Goal: Task Accomplishment & Management: Manage account settings

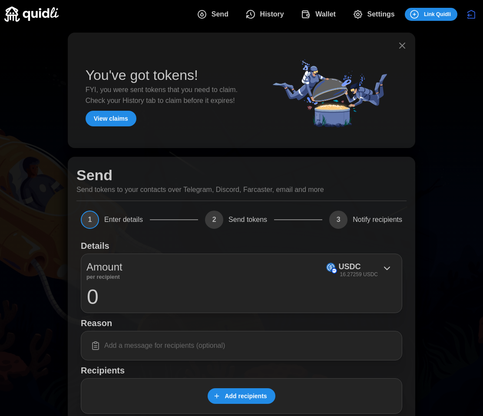
click at [309, 19] on span "Wallet" at bounding box center [318, 14] width 35 height 17
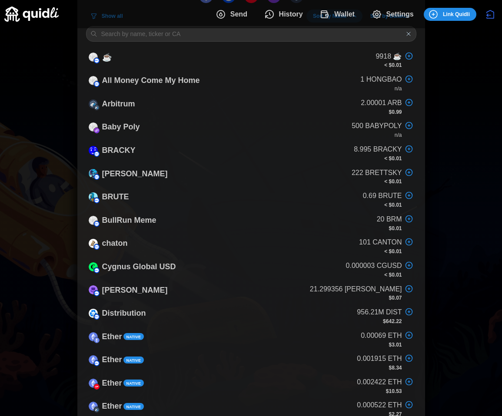
scroll to position [563, 0]
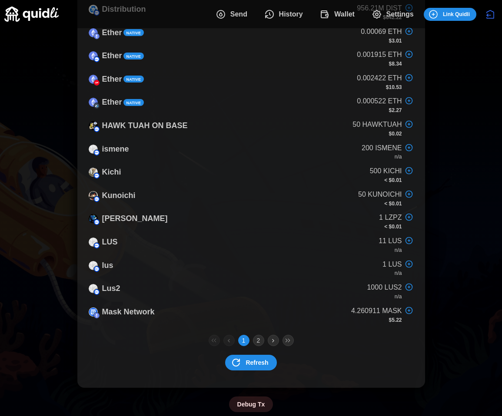
click at [251, 360] on span "Refresh" at bounding box center [256, 362] width 23 height 15
click at [250, 361] on span "Refresh" at bounding box center [256, 362] width 23 height 15
click at [249, 363] on span "Refresh" at bounding box center [256, 362] width 23 height 15
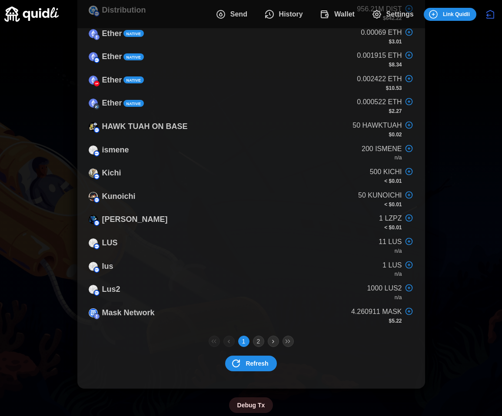
scroll to position [561, 0]
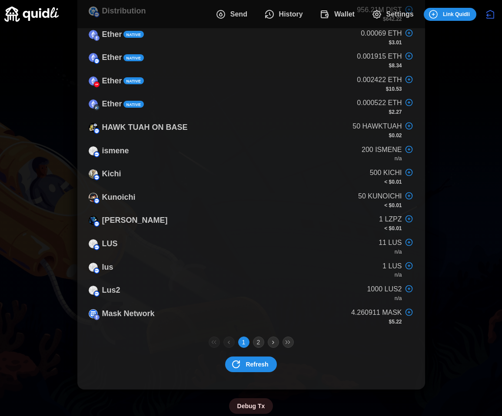
click at [250, 360] on span "Refresh" at bounding box center [256, 364] width 23 height 15
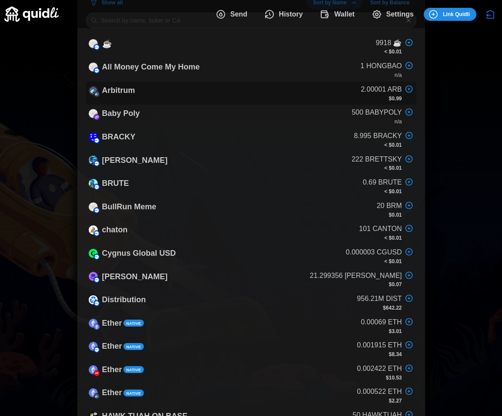
scroll to position [563, 0]
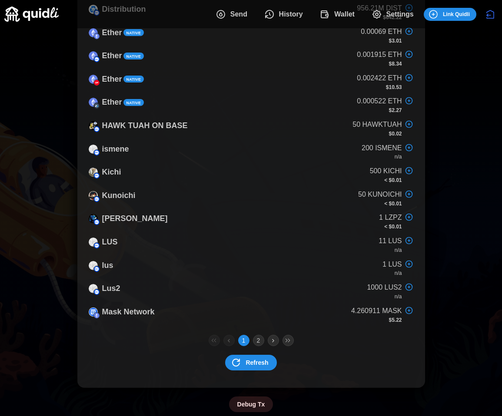
click at [347, 19] on span "Wallet" at bounding box center [344, 14] width 20 height 17
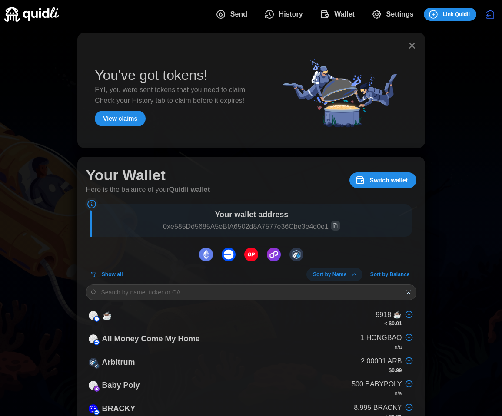
click at [379, 182] on span "Switch wallet" at bounding box center [389, 180] width 38 height 15
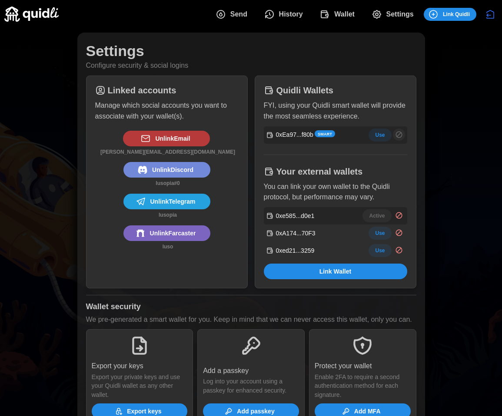
click at [380, 135] on span "Use" at bounding box center [380, 135] width 10 height 12
click at [378, 218] on span "Use" at bounding box center [380, 216] width 10 height 12
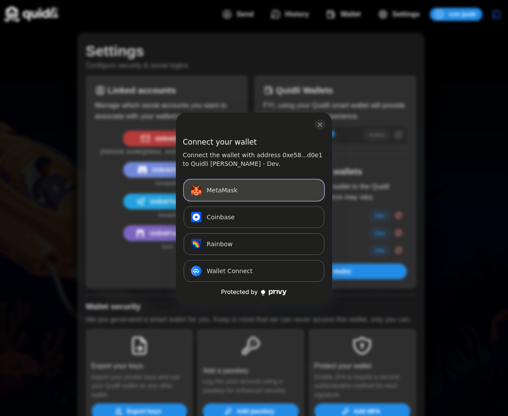
click at [215, 193] on span "MetaMask" at bounding box center [222, 190] width 31 height 10
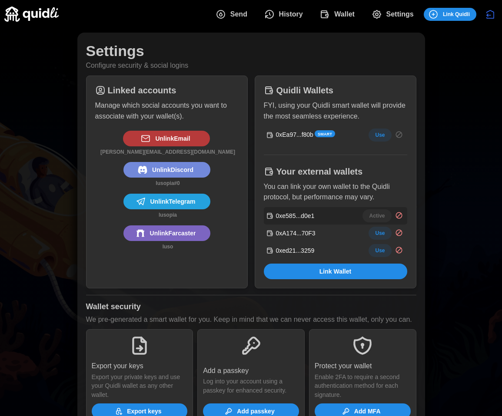
click at [379, 235] on span "Use" at bounding box center [380, 233] width 10 height 12
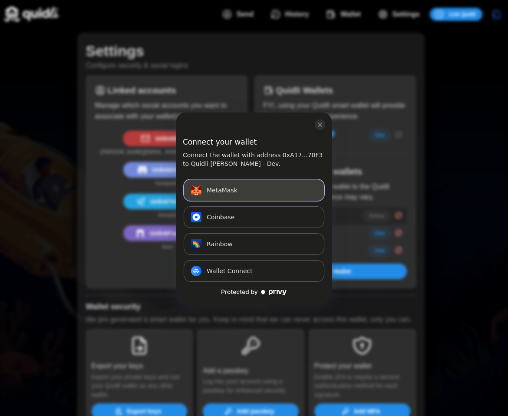
click at [247, 194] on button "MetaMask Connect" at bounding box center [254, 190] width 141 height 22
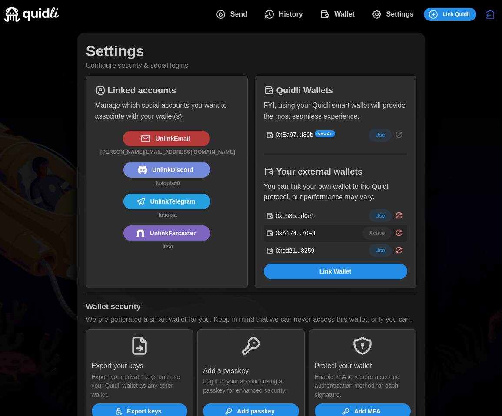
click at [349, 18] on span "Wallet" at bounding box center [344, 14] width 20 height 17
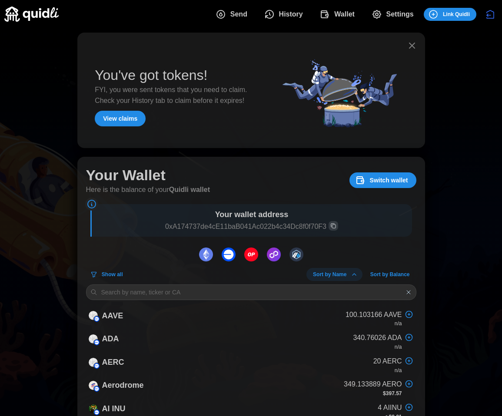
click at [372, 171] on div "Your Wallet Here is the balance of your Quidli wallet Switch wallet" at bounding box center [251, 181] width 330 height 30
click at [369, 179] on span "Switch wallet" at bounding box center [381, 180] width 53 height 15
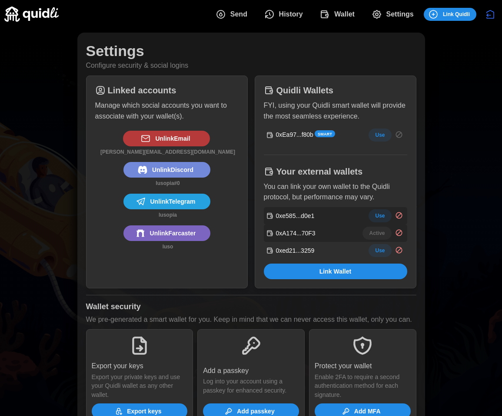
click at [381, 219] on span "Use" at bounding box center [380, 216] width 10 height 12
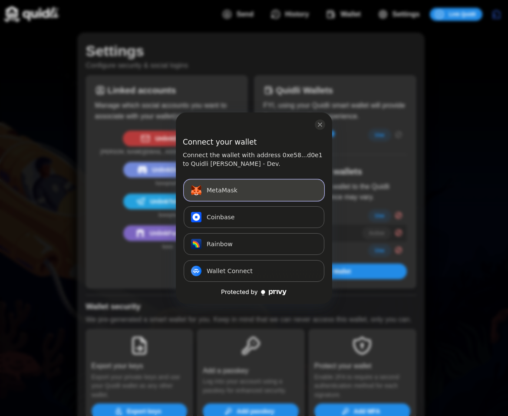
click at [257, 193] on button "MetaMask Connect" at bounding box center [254, 190] width 141 height 22
